Goal: Transaction & Acquisition: Purchase product/service

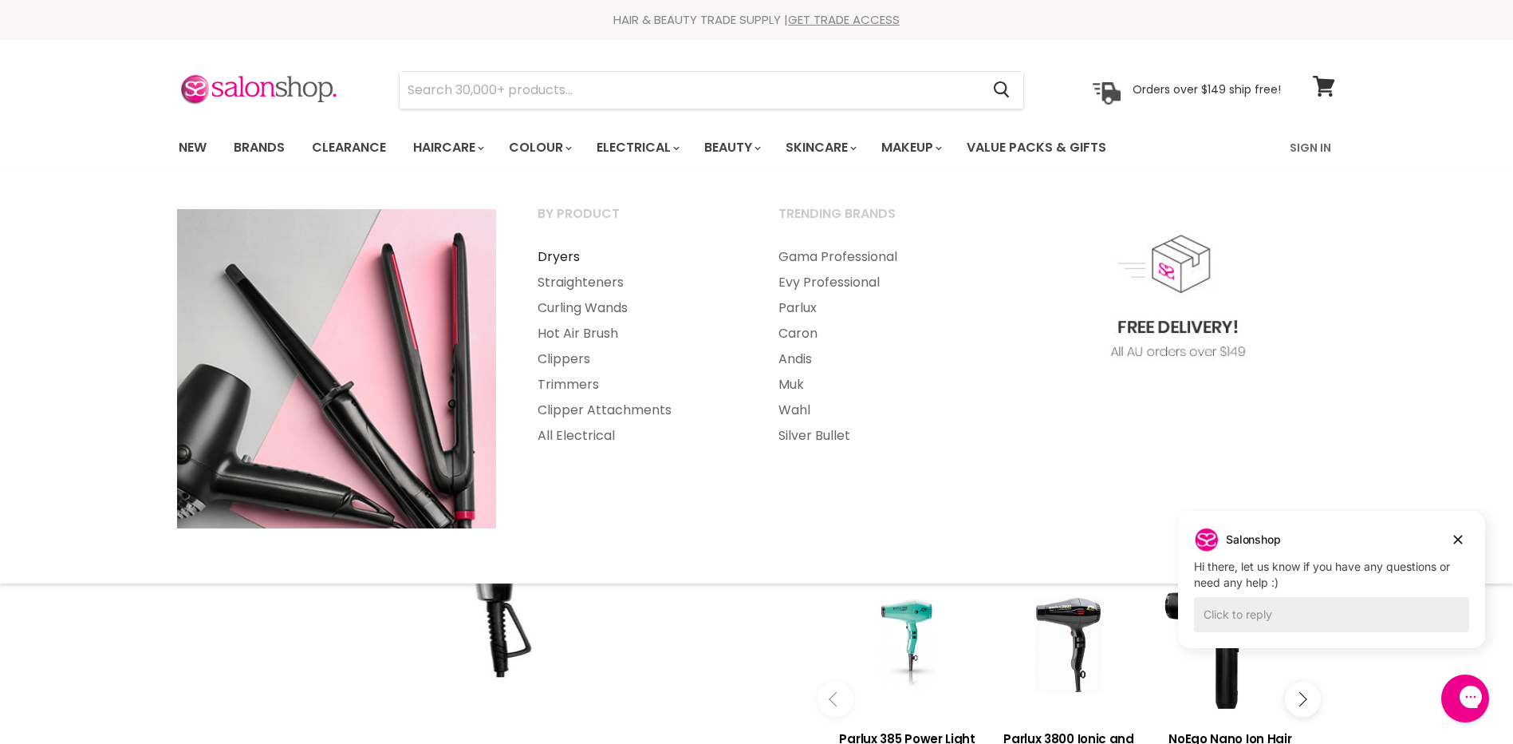
click at [544, 252] on link "Dryers" at bounding box center [637, 257] width 238 height 26
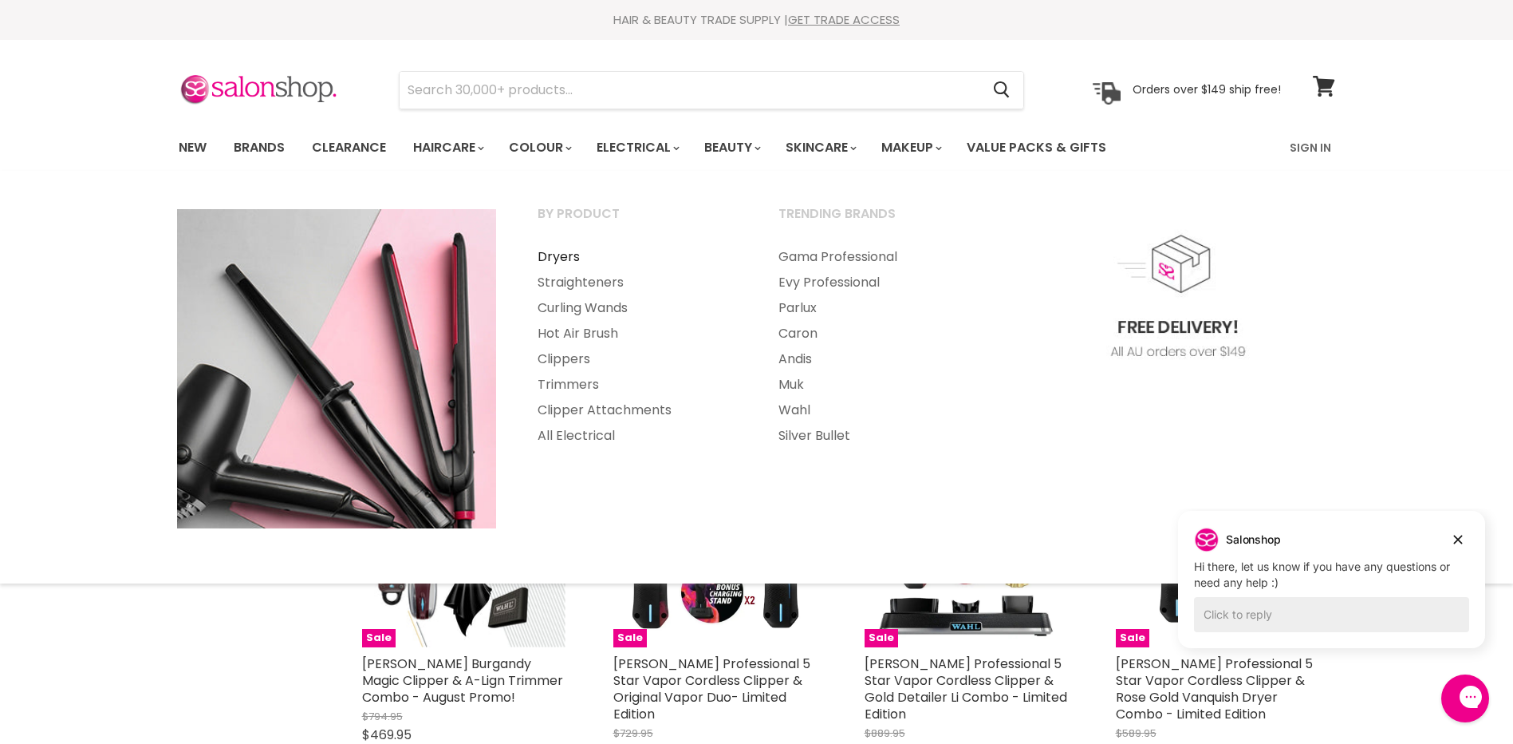
click at [555, 254] on link "Dryers" at bounding box center [637, 257] width 238 height 26
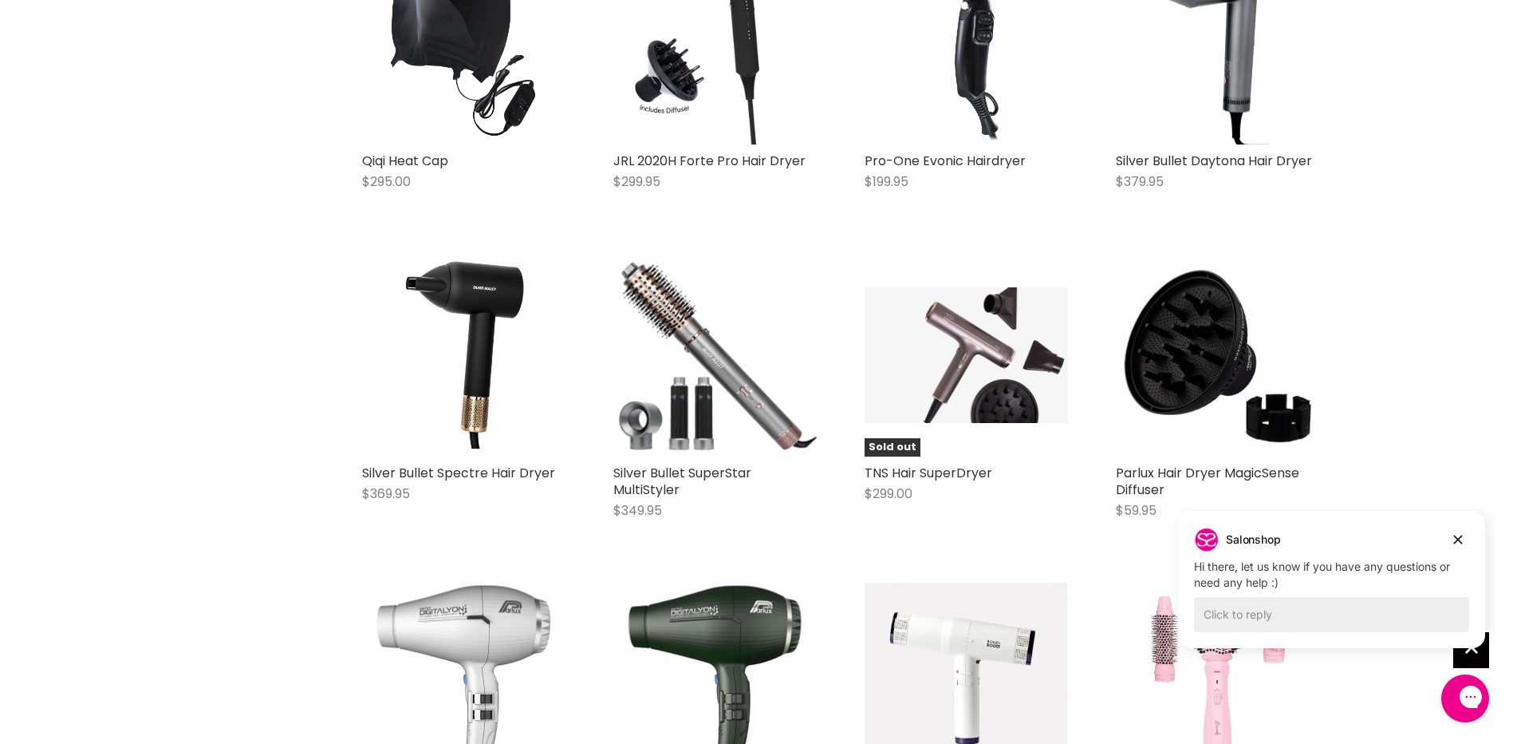
scroll to position [3829, 0]
